Goal: Check status: Check status

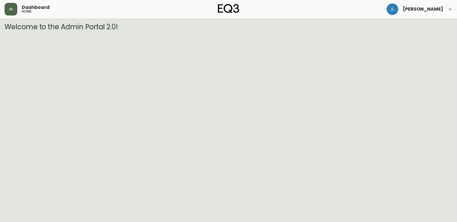
click at [6, 7] on button "button" at bounding box center [11, 9] width 13 height 13
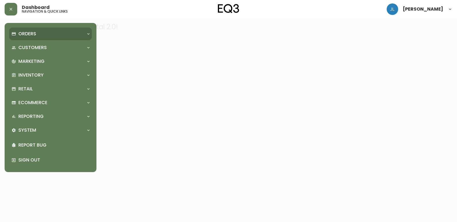
click at [28, 34] on p "Orders" at bounding box center [27, 34] width 18 height 6
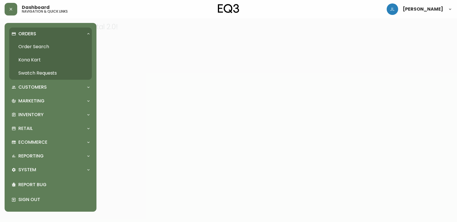
click at [33, 49] on link "Order Search" at bounding box center [50, 46] width 83 height 13
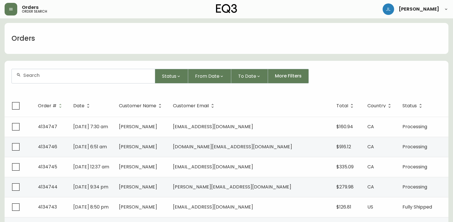
click at [75, 79] on div at bounding box center [83, 76] width 143 height 14
paste input "4134710"
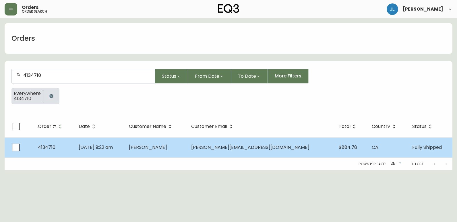
type input "4134710"
click at [124, 147] on td "Aug 19 2025, 9:22 am" at bounding box center [99, 148] width 50 height 20
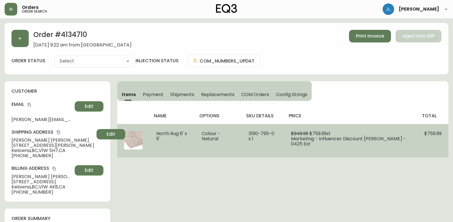
type input "Fully Shipped"
select select "FULLY_SHIPPED"
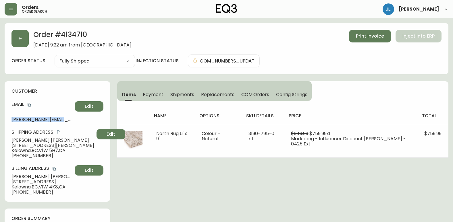
drag, startPoint x: 10, startPoint y: 120, endPoint x: 70, endPoint y: 120, distance: 60.3
click at [70, 120] on div "customer Email ms.topham@gmail.com Edit Shipping Address Lana Topham 157-515 Wr…" at bounding box center [58, 141] width 106 height 121
copy span "ms.topham@gmail.com"
click at [18, 38] on icon "button" at bounding box center [20, 38] width 5 height 5
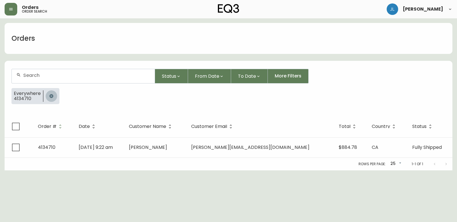
click at [51, 95] on icon "button" at bounding box center [51, 96] width 4 height 4
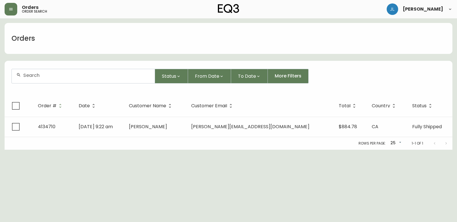
click at [49, 76] on input "text" at bounding box center [86, 75] width 127 height 5
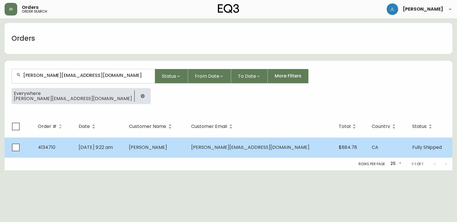
type input "ms.topham@gmail.com"
click at [124, 147] on td "Aug 19 2025, 9:22 am" at bounding box center [99, 148] width 50 height 20
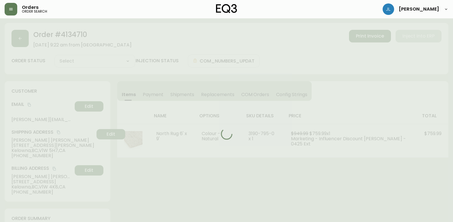
type input "Fully Shipped"
select select "FULLY_SHIPPED"
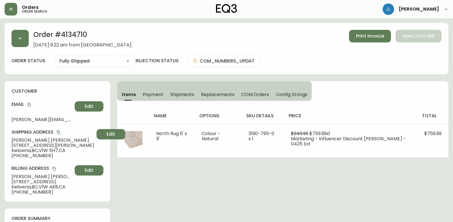
click at [145, 96] on span "Payment" at bounding box center [153, 95] width 21 height 6
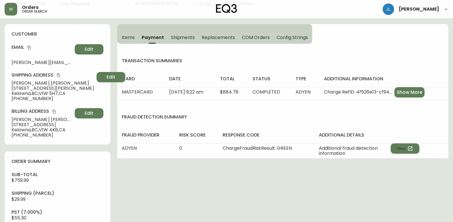
scroll to position [57, 0]
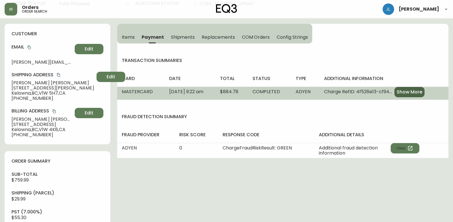
click at [419, 95] on span "Show More" at bounding box center [409, 92] width 26 height 6
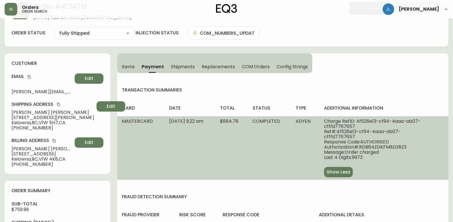
scroll to position [0, 0]
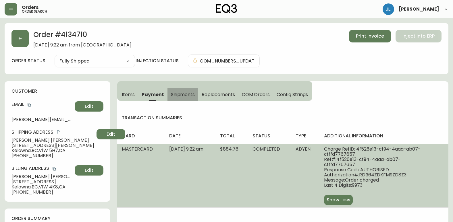
click at [178, 92] on span "Shipments" at bounding box center [183, 95] width 24 height 6
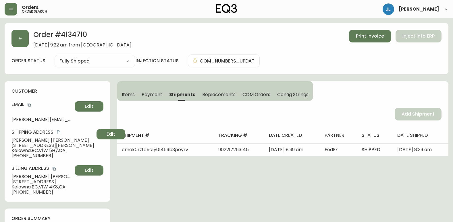
click at [364, 35] on span "Print Invoice" at bounding box center [370, 36] width 28 height 6
click at [377, 33] on span "Print Invoice" at bounding box center [370, 36] width 28 height 6
